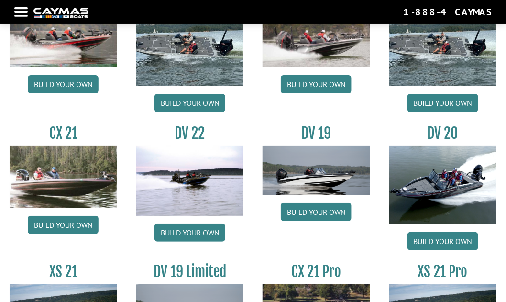
scroll to position [918, 0]
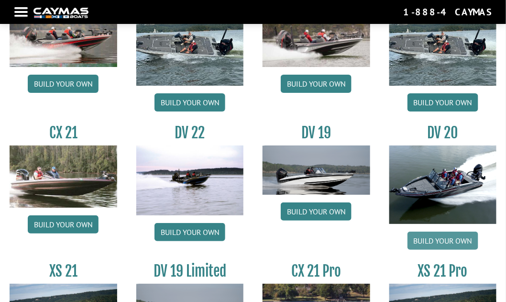
click at [440, 232] on link "Build your own" at bounding box center [443, 241] width 71 height 18
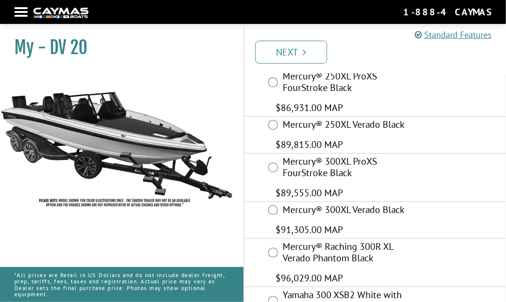
scroll to position [50, 0]
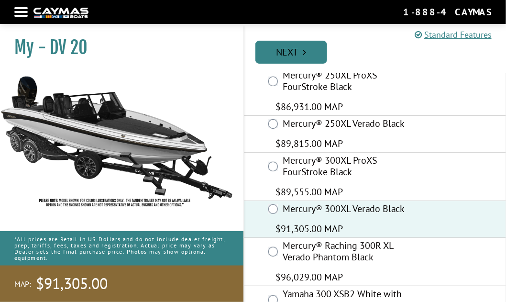
click at [287, 44] on link "Next" at bounding box center [292, 52] width 72 height 23
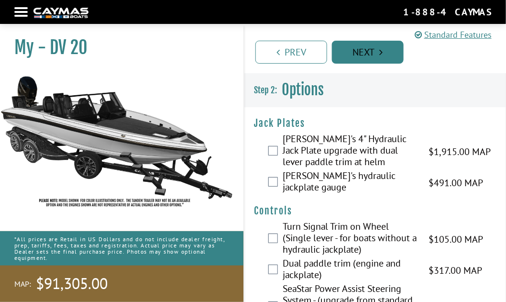
scroll to position [0, 0]
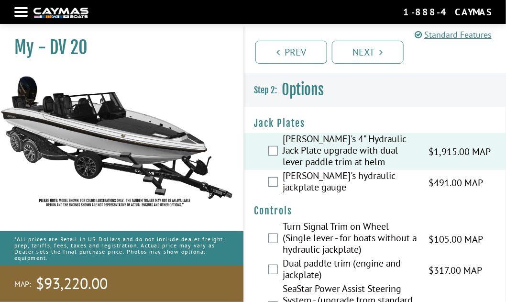
click at [271, 180] on div "[PERSON_NAME]'s hydraulic jackplate gauge $491.00 MAP $580.00 MSRP" at bounding box center [376, 182] width 262 height 25
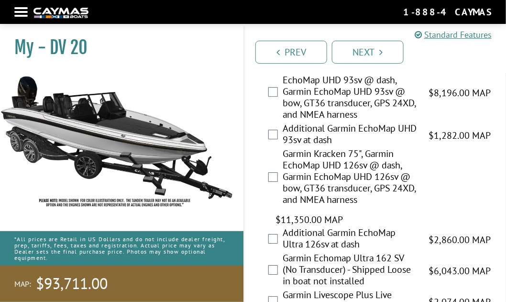
scroll to position [760, 0]
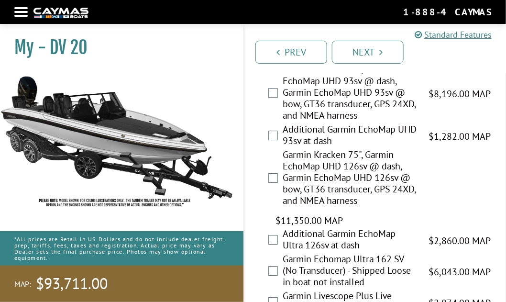
click at [276, 169] on div "Garmin Kracken 75", Garmin EchoMap UHD 126sv @ dash, Garmin EchoMap UHD 126sv @…" at bounding box center [376, 188] width 262 height 79
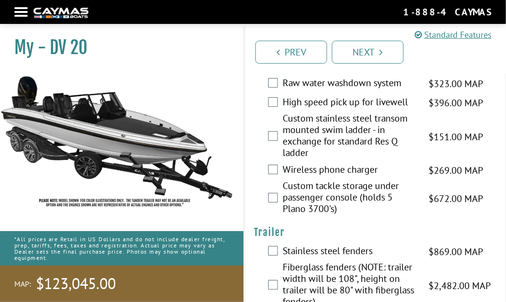
scroll to position [2783, 0]
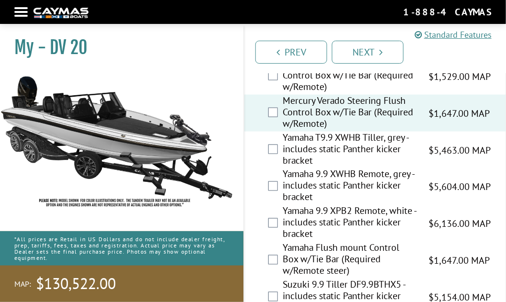
scroll to position [3303, 0]
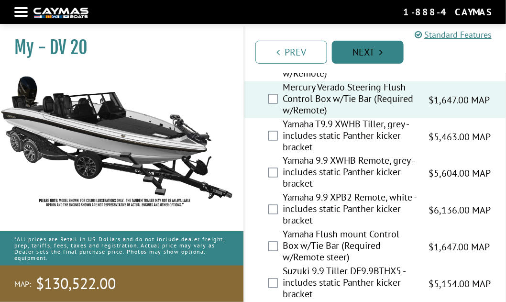
click at [369, 51] on link "Next" at bounding box center [368, 52] width 72 height 23
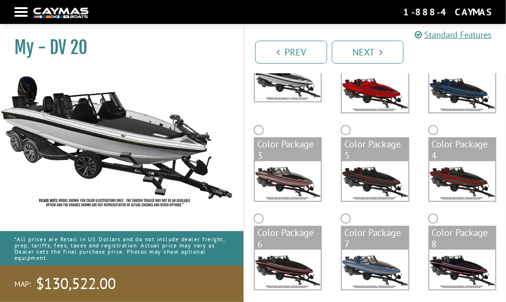
scroll to position [184, 0]
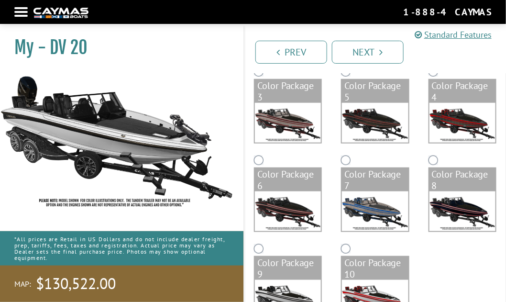
click at [281, 204] on img at bounding box center [288, 211] width 66 height 40
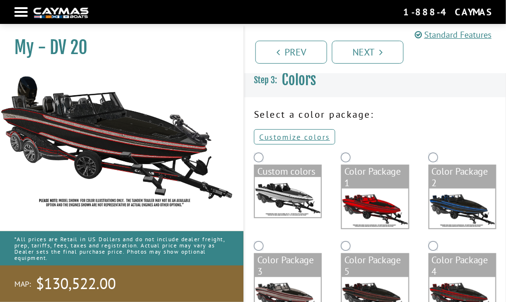
scroll to position [6, 0]
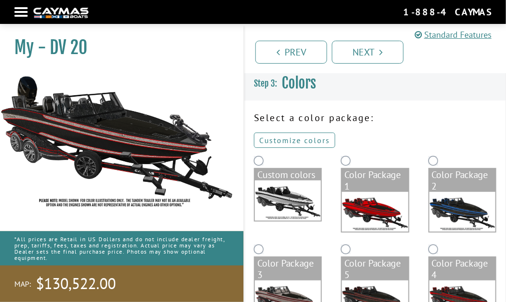
click at [292, 140] on link "Customize colors" at bounding box center [294, 140] width 81 height 15
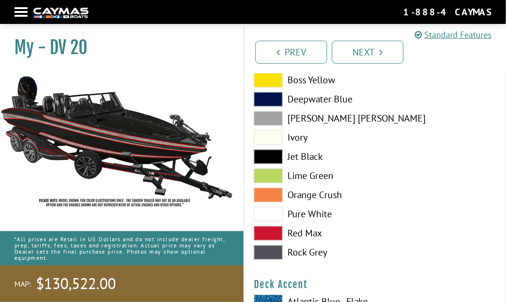
scroll to position [468, 0]
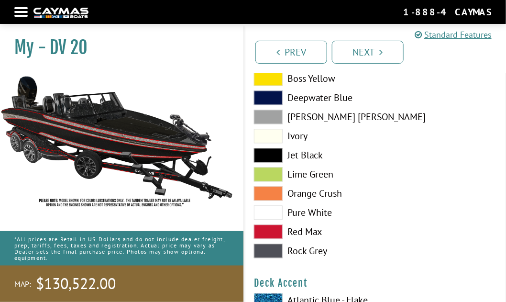
click at [267, 246] on span at bounding box center [268, 251] width 29 height 14
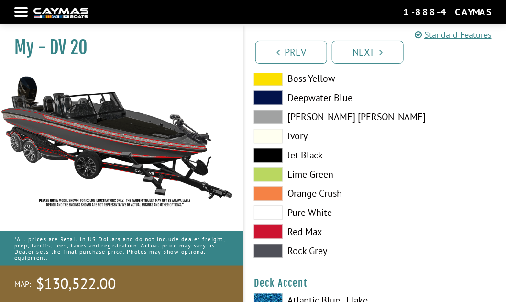
click at [277, 110] on span at bounding box center [268, 117] width 29 height 14
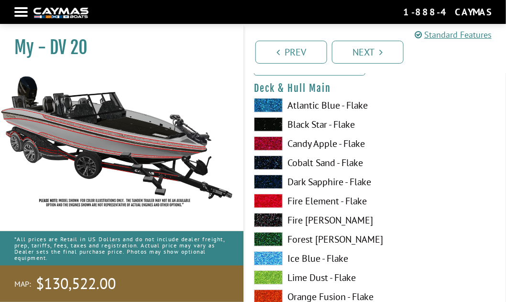
scroll to position [67, 0]
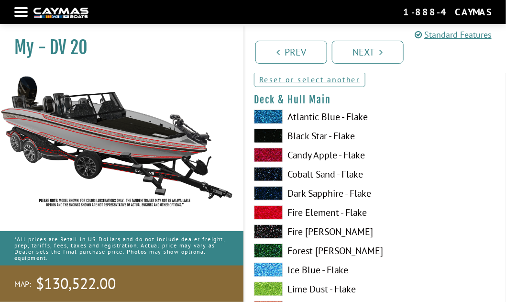
click at [269, 131] on span at bounding box center [268, 136] width 29 height 14
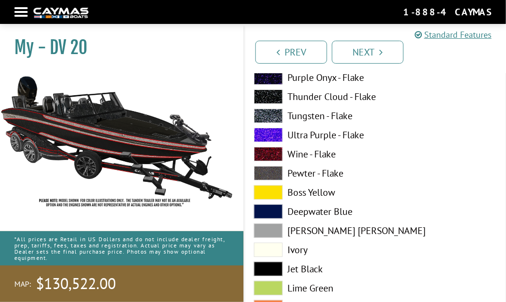
scroll to position [942, 0]
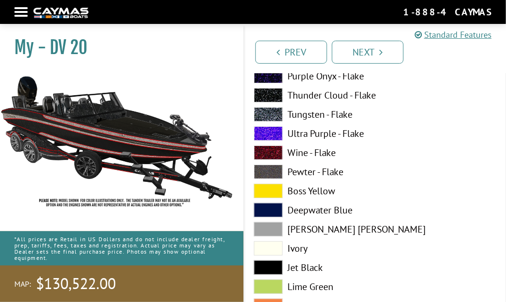
click at [273, 222] on span at bounding box center [268, 229] width 29 height 14
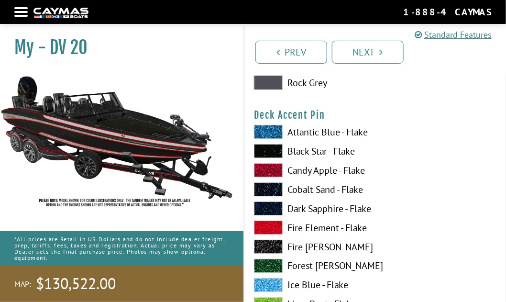
scroll to position [1218, 0]
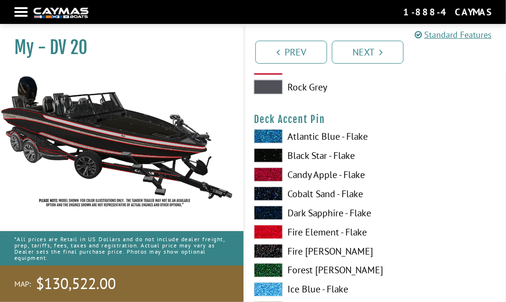
click at [267, 148] on span at bounding box center [268, 155] width 29 height 14
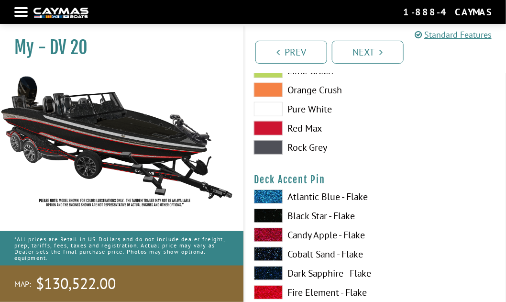
scroll to position [1157, 0]
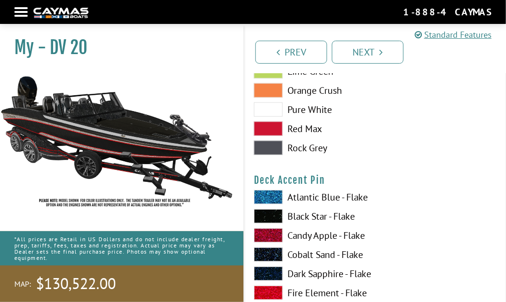
click at [270, 142] on span at bounding box center [268, 148] width 29 height 14
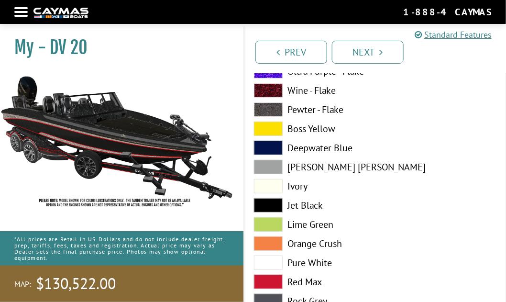
scroll to position [2049, 0]
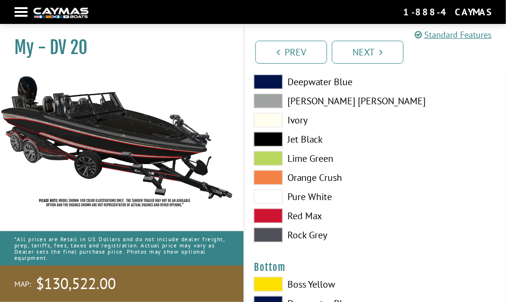
click at [269, 228] on span at bounding box center [268, 235] width 29 height 14
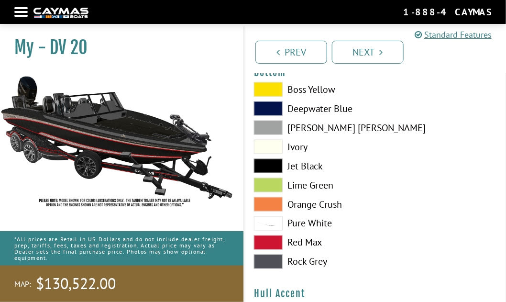
scroll to position [2245, 0]
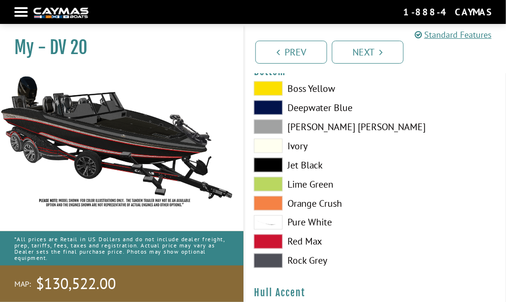
click at [267, 254] on span at bounding box center [268, 261] width 29 height 14
click at [268, 158] on span at bounding box center [268, 165] width 29 height 14
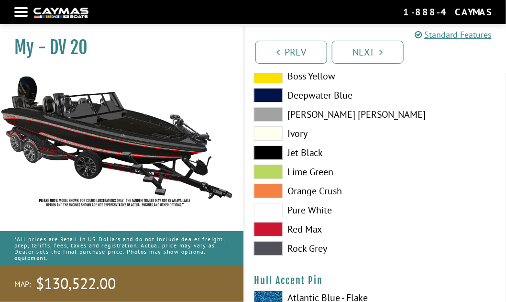
scroll to position [2852, 0]
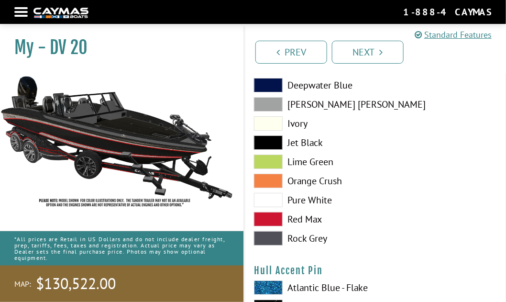
click at [268, 231] on span at bounding box center [268, 238] width 29 height 14
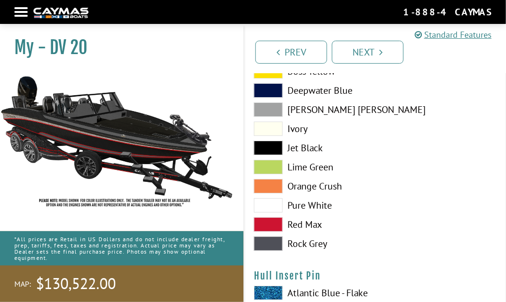
scroll to position [3825, 0]
click at [268, 237] on span at bounding box center [268, 244] width 29 height 14
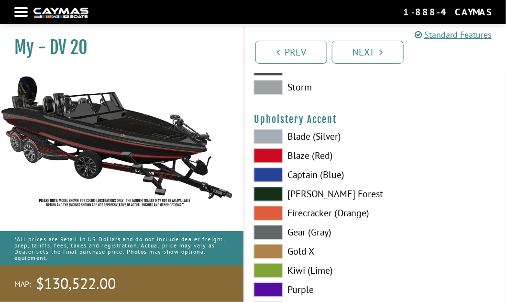
scroll to position [4464, 0]
click at [274, 224] on span at bounding box center [268, 231] width 29 height 14
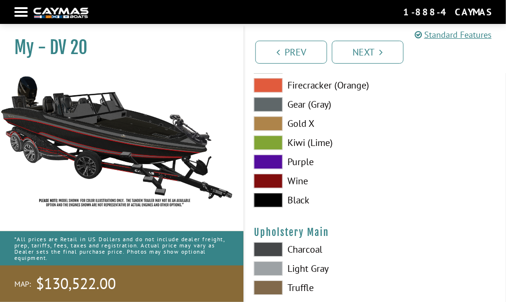
scroll to position [4592, 0]
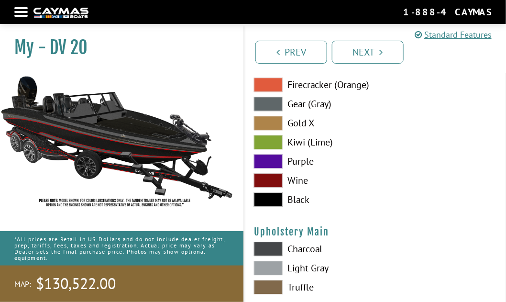
click at [268, 261] on span at bounding box center [268, 268] width 29 height 14
click at [274, 192] on span at bounding box center [268, 199] width 29 height 14
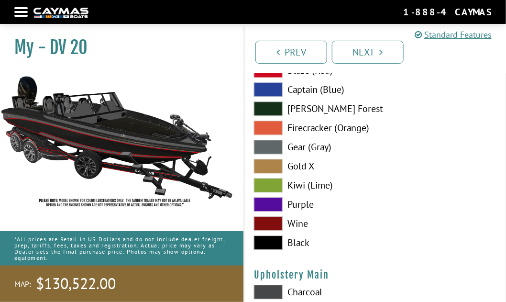
scroll to position [4547, 0]
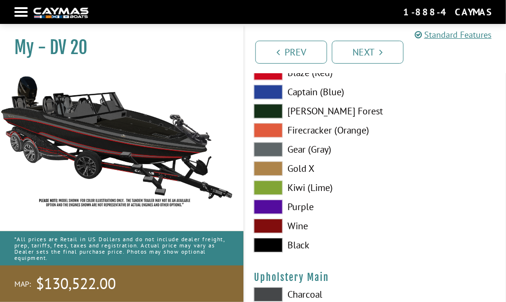
click at [276, 142] on span at bounding box center [268, 149] width 29 height 14
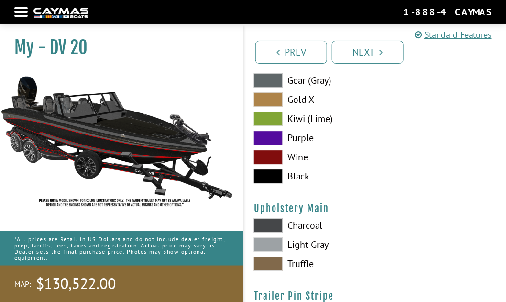
scroll to position [4616, 0]
click at [272, 218] on span at bounding box center [268, 225] width 29 height 14
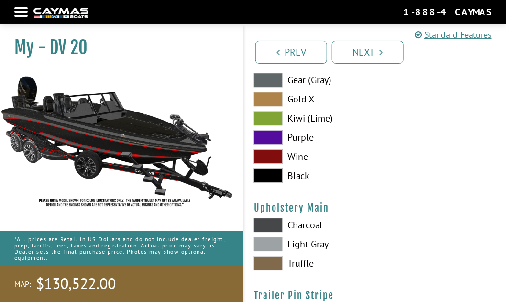
click at [269, 237] on span at bounding box center [268, 244] width 29 height 14
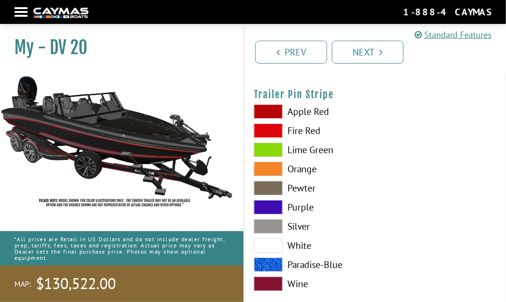
scroll to position [4814, 0]
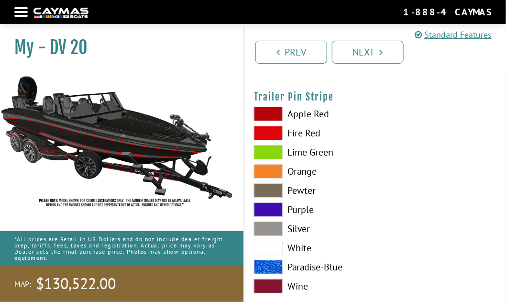
click at [271, 222] on span at bounding box center [268, 229] width 29 height 14
click at [271, 241] on span at bounding box center [268, 248] width 29 height 14
click at [272, 222] on span at bounding box center [268, 229] width 29 height 14
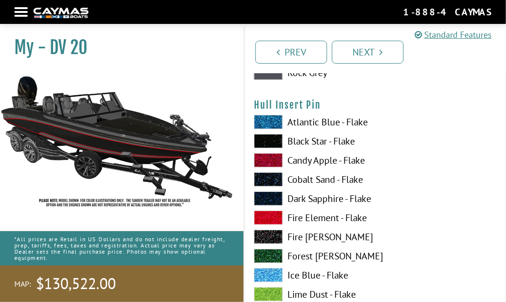
scroll to position [3998, 0]
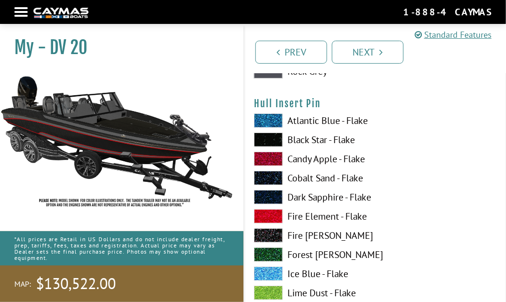
click at [277, 133] on span at bounding box center [268, 140] width 29 height 14
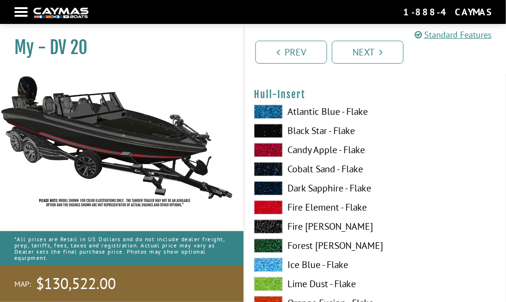
scroll to position [3417, 0]
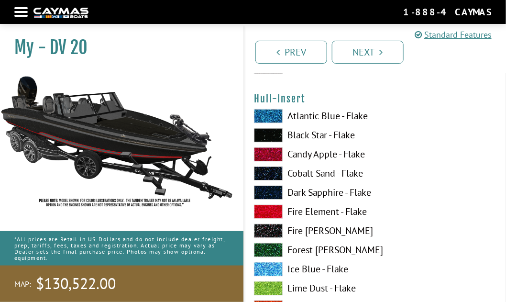
click at [276, 128] on span at bounding box center [268, 135] width 29 height 14
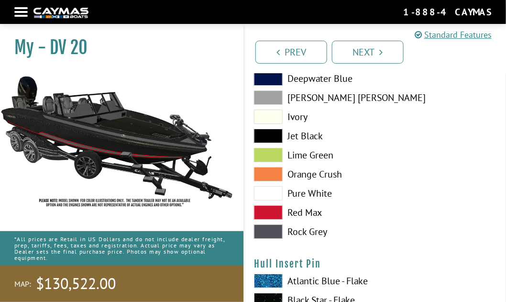
scroll to position [3840, 0]
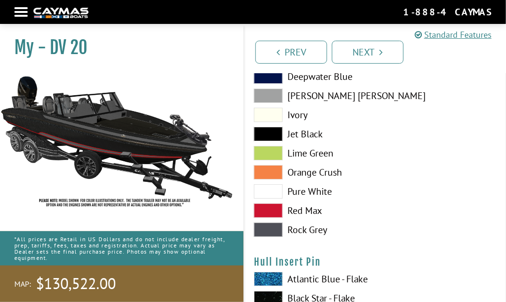
click at [270, 222] on span at bounding box center [268, 229] width 29 height 14
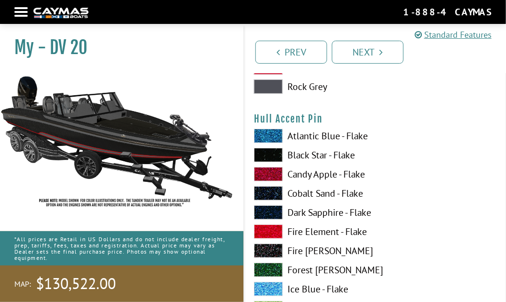
scroll to position [2998, 0]
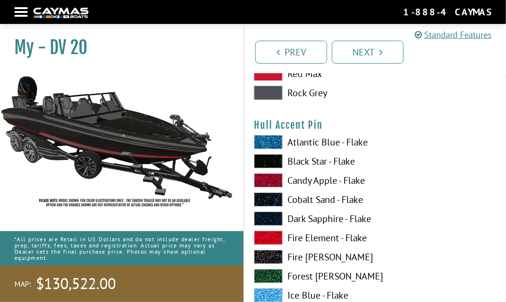
click at [272, 154] on span at bounding box center [268, 161] width 29 height 14
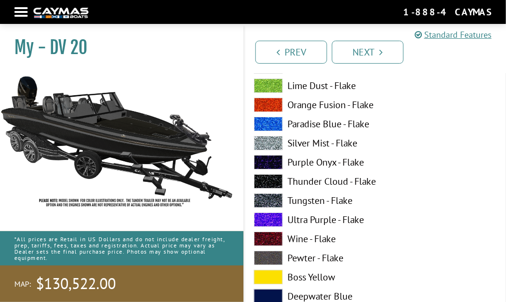
scroll to position [1834, 0]
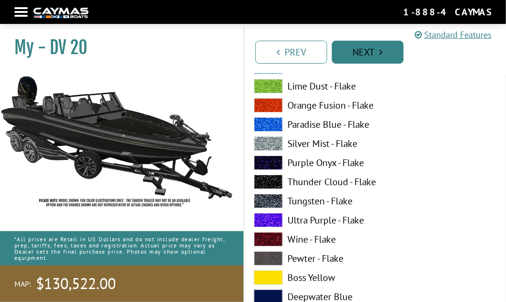
click at [368, 52] on link "Next" at bounding box center [368, 52] width 72 height 23
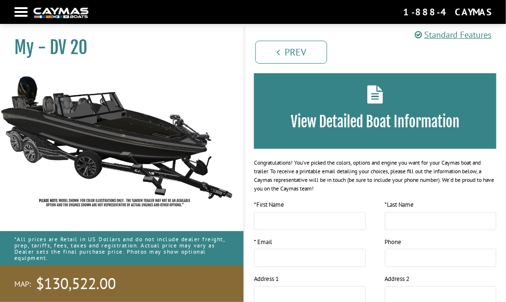
scroll to position [39, 0]
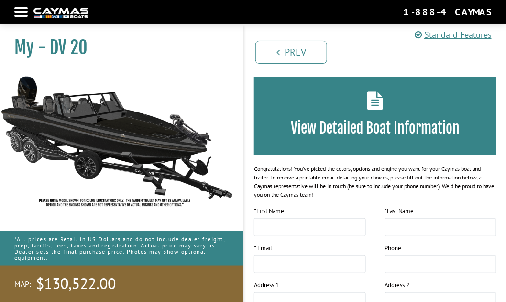
click at [103, 130] on img at bounding box center [117, 141] width 234 height 142
